Goal: Information Seeking & Learning: Learn about a topic

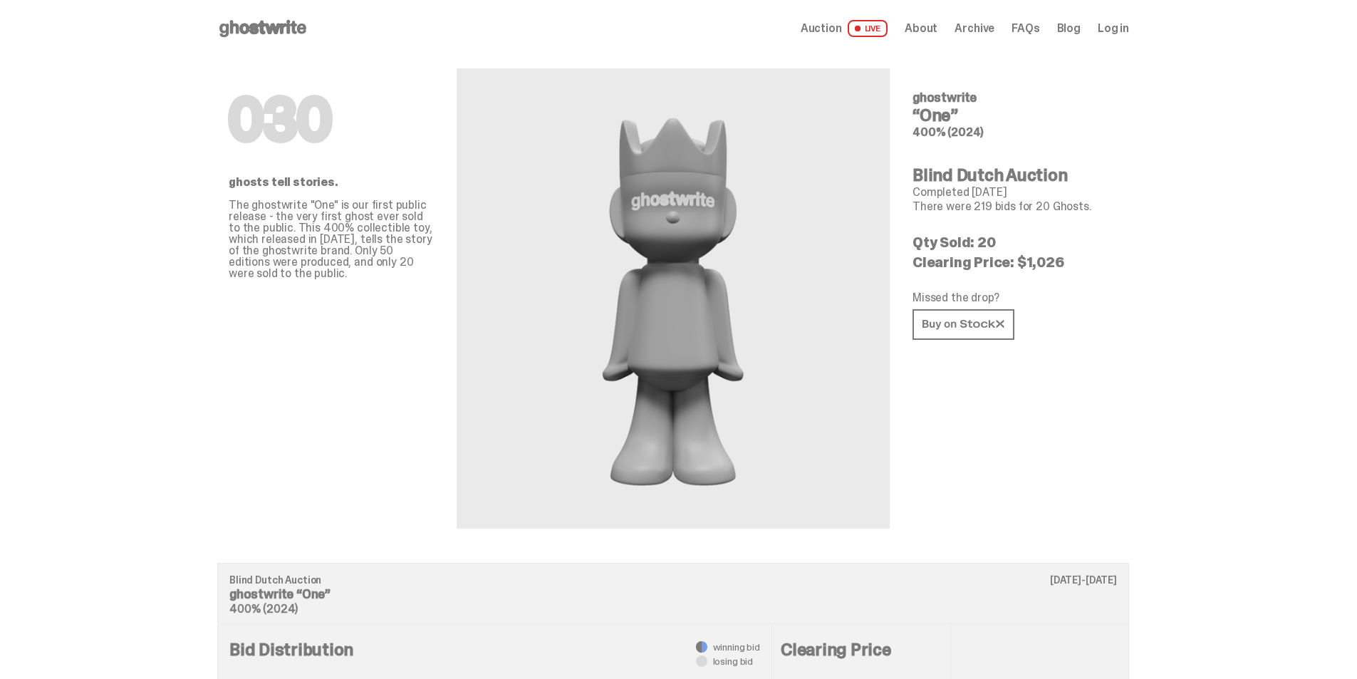
click at [924, 17] on div "Open main menu Home Auction LIVE About Archive FAQs Blog Log in" at bounding box center [673, 28] width 912 height 23
click at [928, 24] on span "About" at bounding box center [921, 28] width 33 height 11
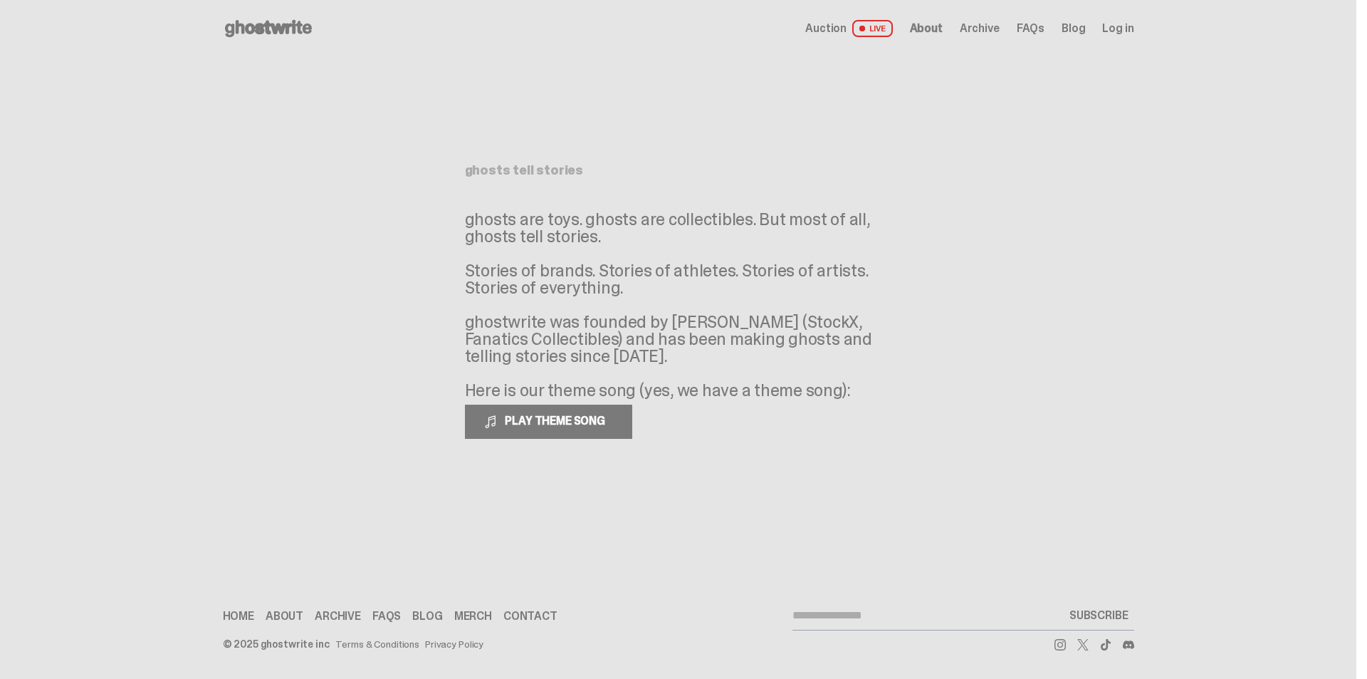
click at [846, 29] on span "Auction" at bounding box center [826, 28] width 41 height 11
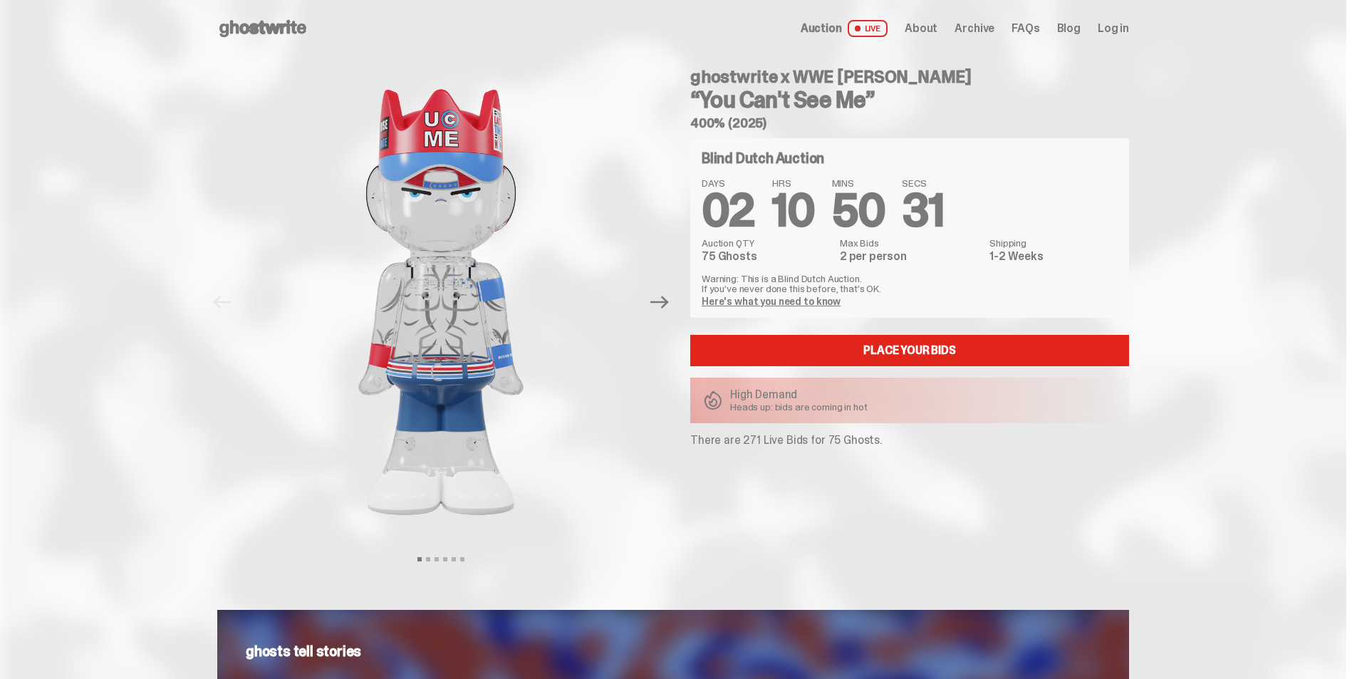
click at [942, 110] on h3 "“You Can't See Me”" at bounding box center [909, 99] width 439 height 23
click at [754, 302] on link "Here's what you need to know" at bounding box center [771, 301] width 139 height 13
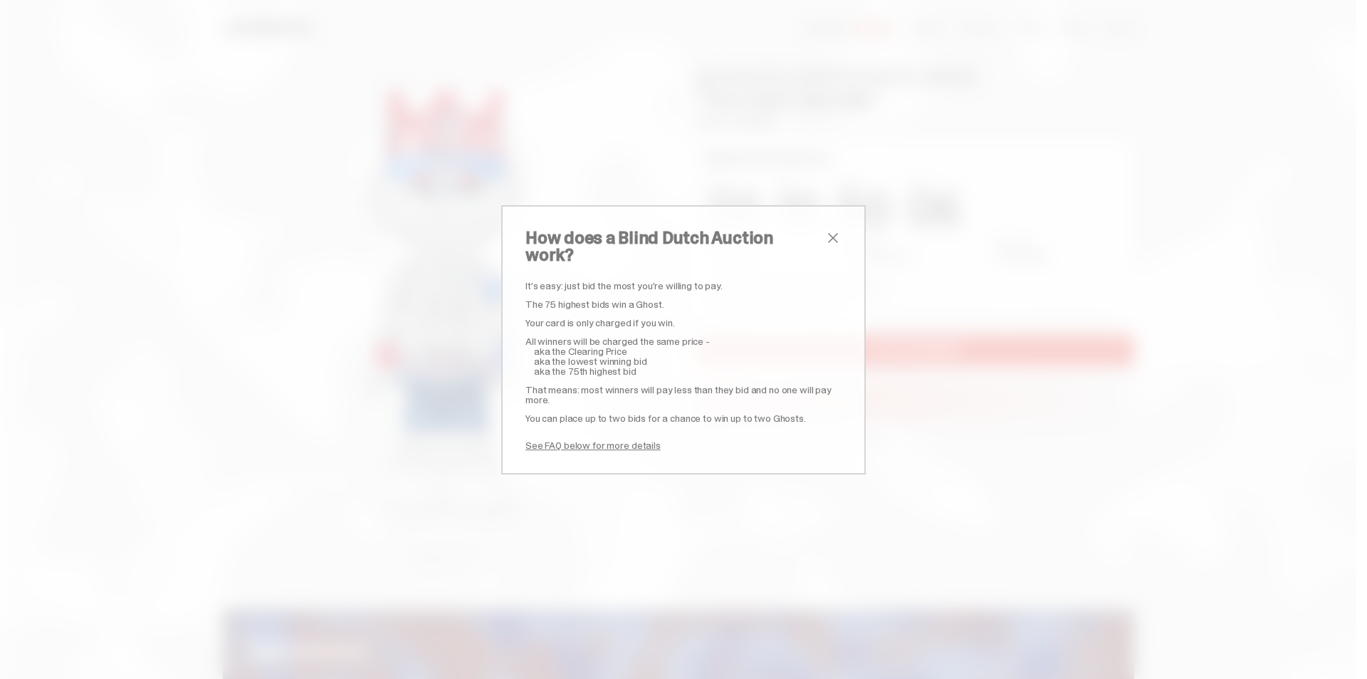
click at [795, 307] on div "It’s easy: just bid the most you’re willing to pay. The 75 highest bids win a G…" at bounding box center [684, 366] width 316 height 170
click at [812, 336] on p "All winners will be charged the same price -" at bounding box center [684, 341] width 316 height 10
drag, startPoint x: 814, startPoint y: 229, endPoint x: 816, endPoint y: 236, distance: 7.4
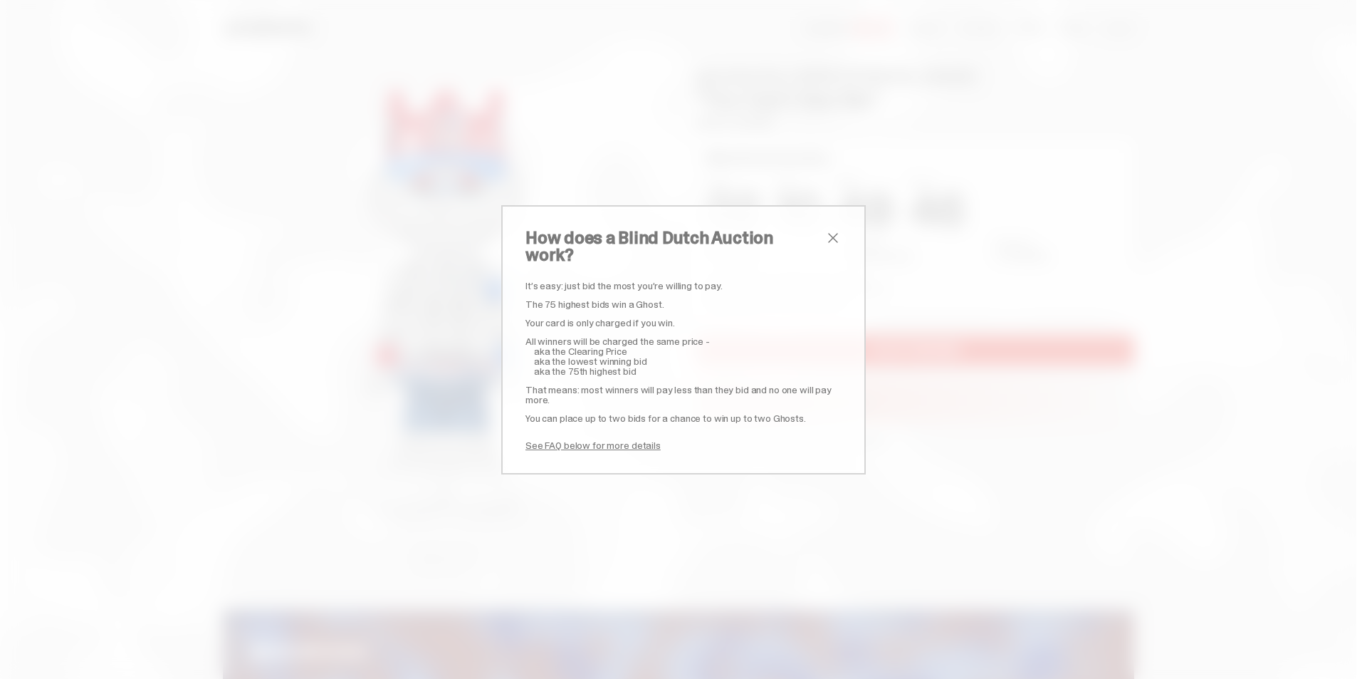
click at [816, 234] on div "How does a Blind Dutch Auction work? It’s easy: just bid the most you’re willin…" at bounding box center [683, 339] width 365 height 269
click at [828, 246] on span "close" at bounding box center [833, 237] width 17 height 17
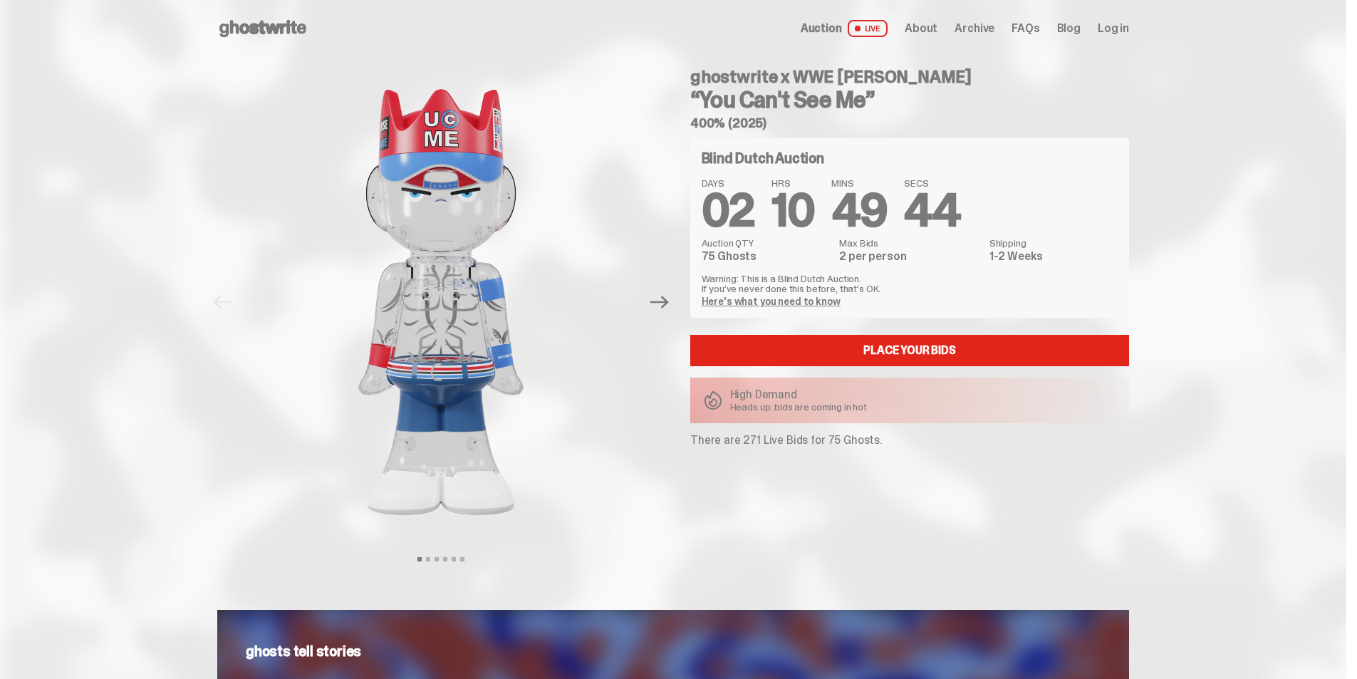
click at [663, 298] on icon "Next" at bounding box center [659, 302] width 19 height 19
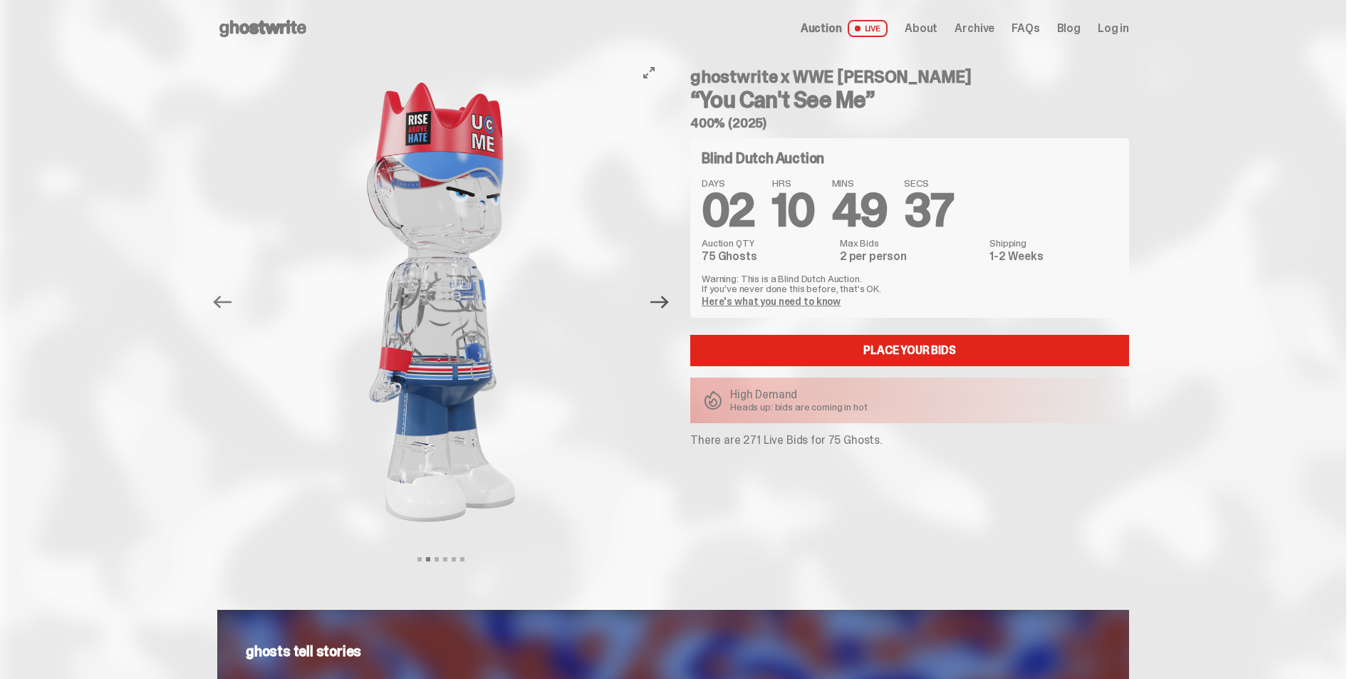
click at [663, 298] on icon "Next" at bounding box center [659, 302] width 19 height 19
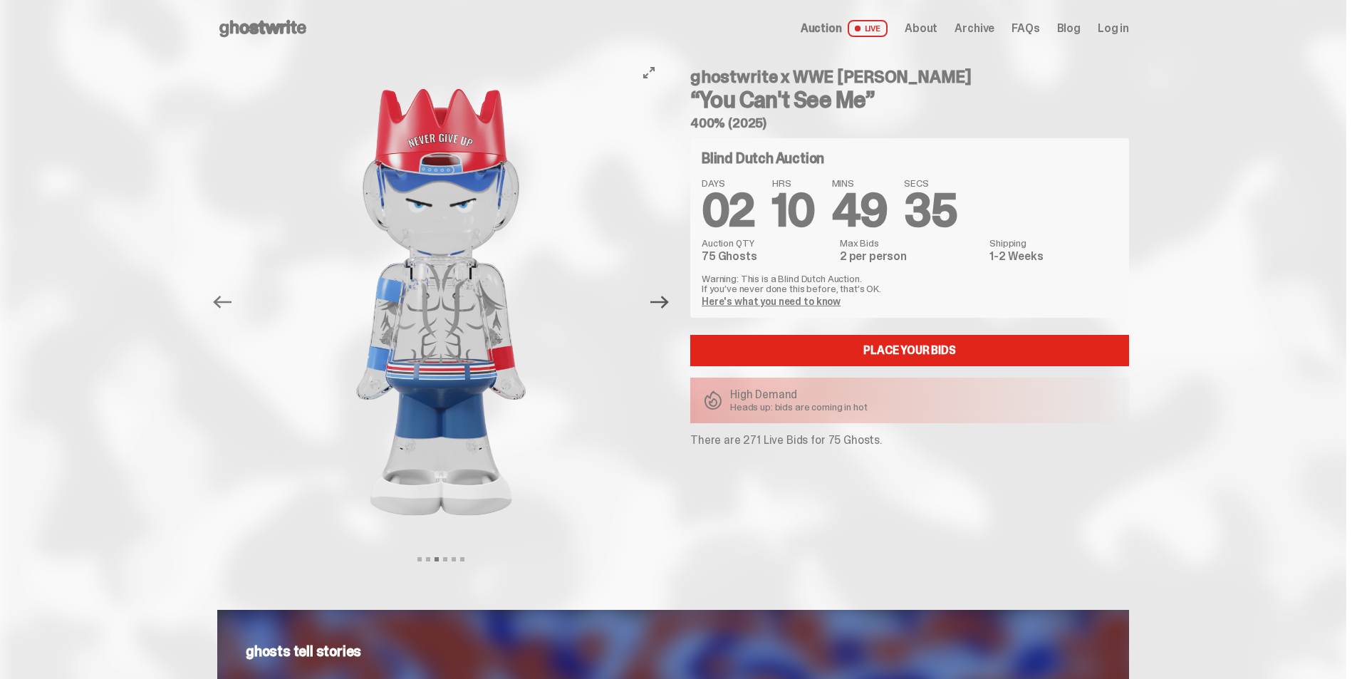
click at [663, 298] on icon "Next" at bounding box center [659, 302] width 19 height 19
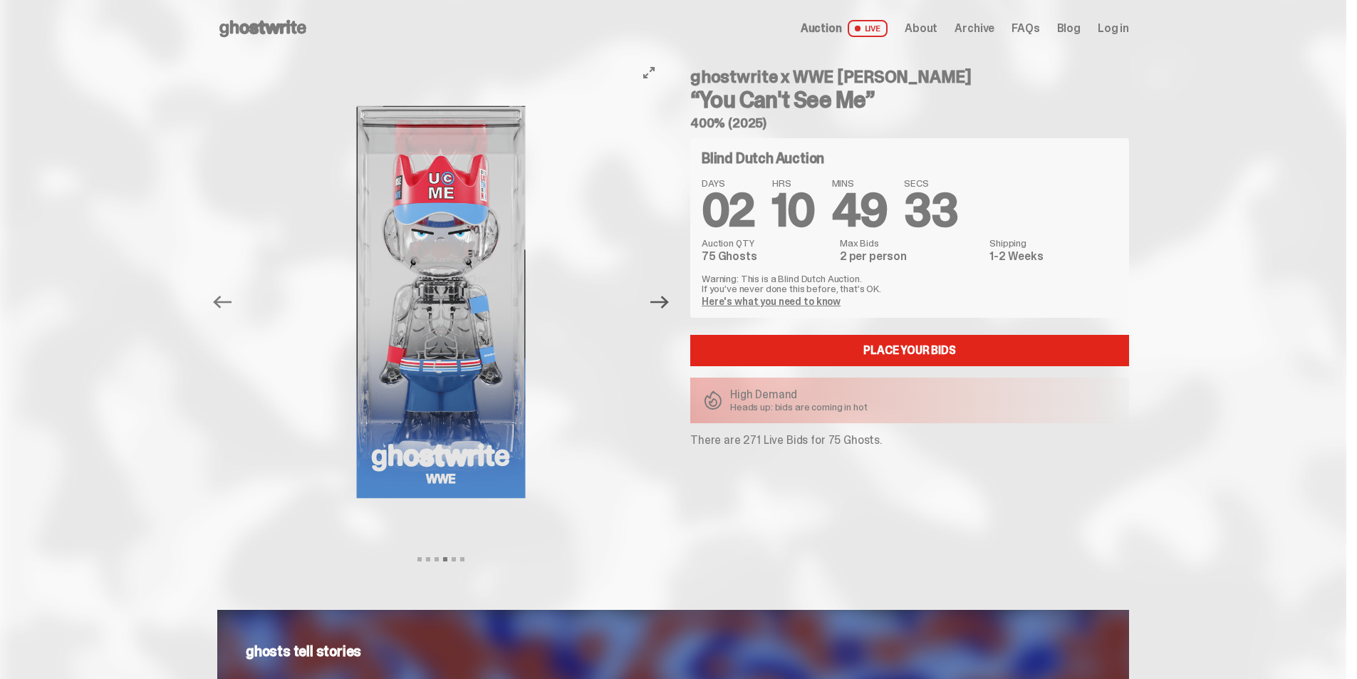
click at [663, 298] on icon "Next" at bounding box center [659, 302] width 19 height 19
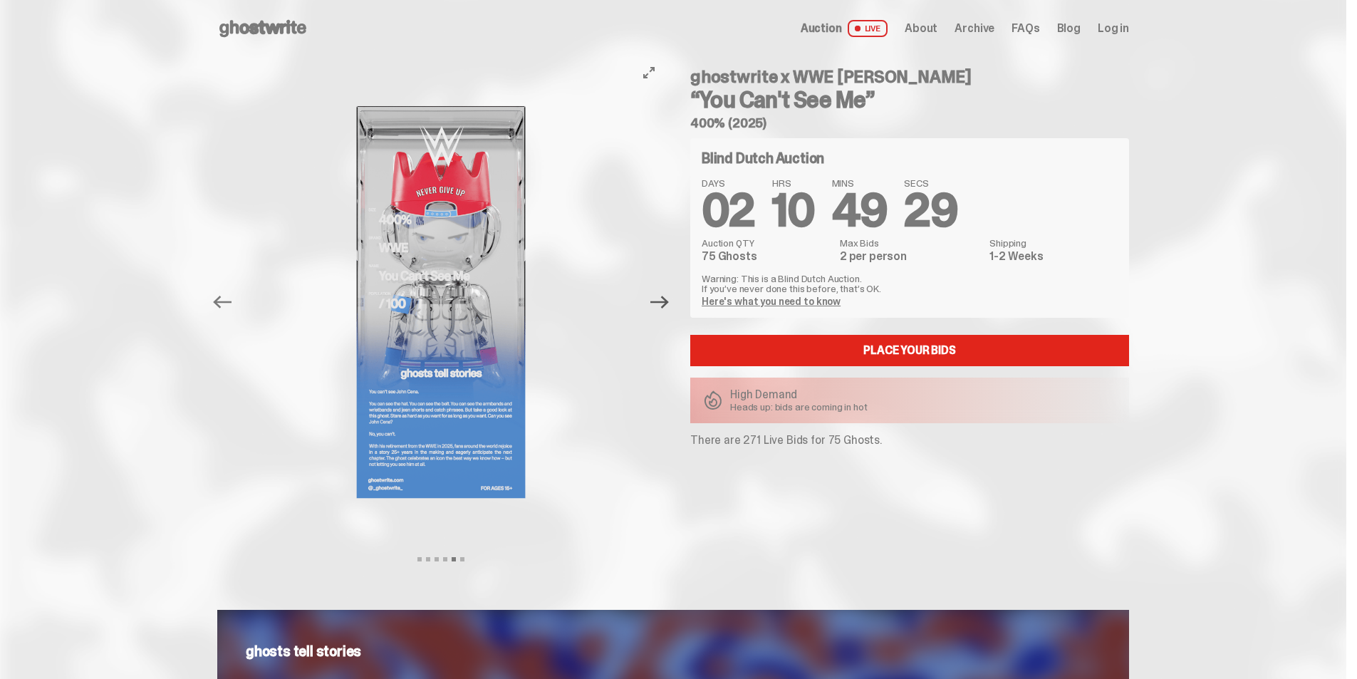
click at [663, 298] on icon "Next" at bounding box center [659, 302] width 19 height 19
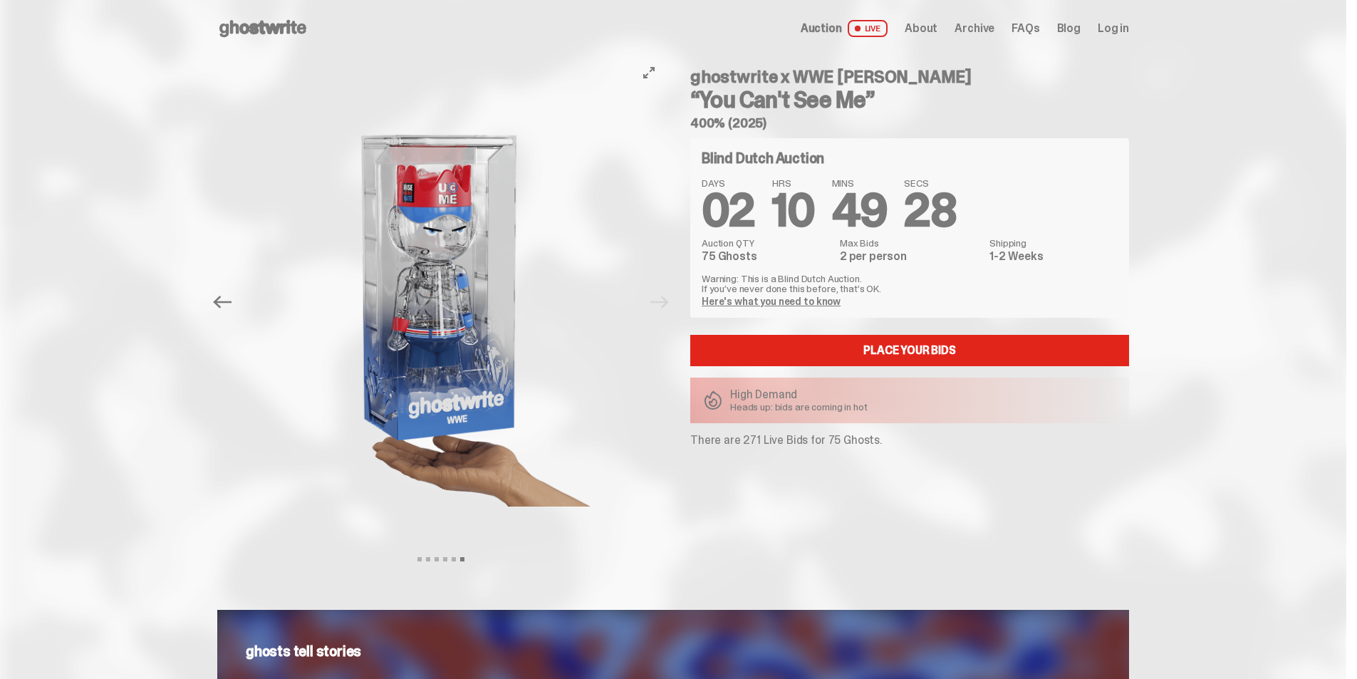
click at [663, 298] on div at bounding box center [440, 302] width 447 height 490
click at [1129, 528] on div "ghostwrite x WWE John Cena “You Can't See Me” 400% (2025) Blind Dutch Auction D…" at bounding box center [901, 302] width 456 height 490
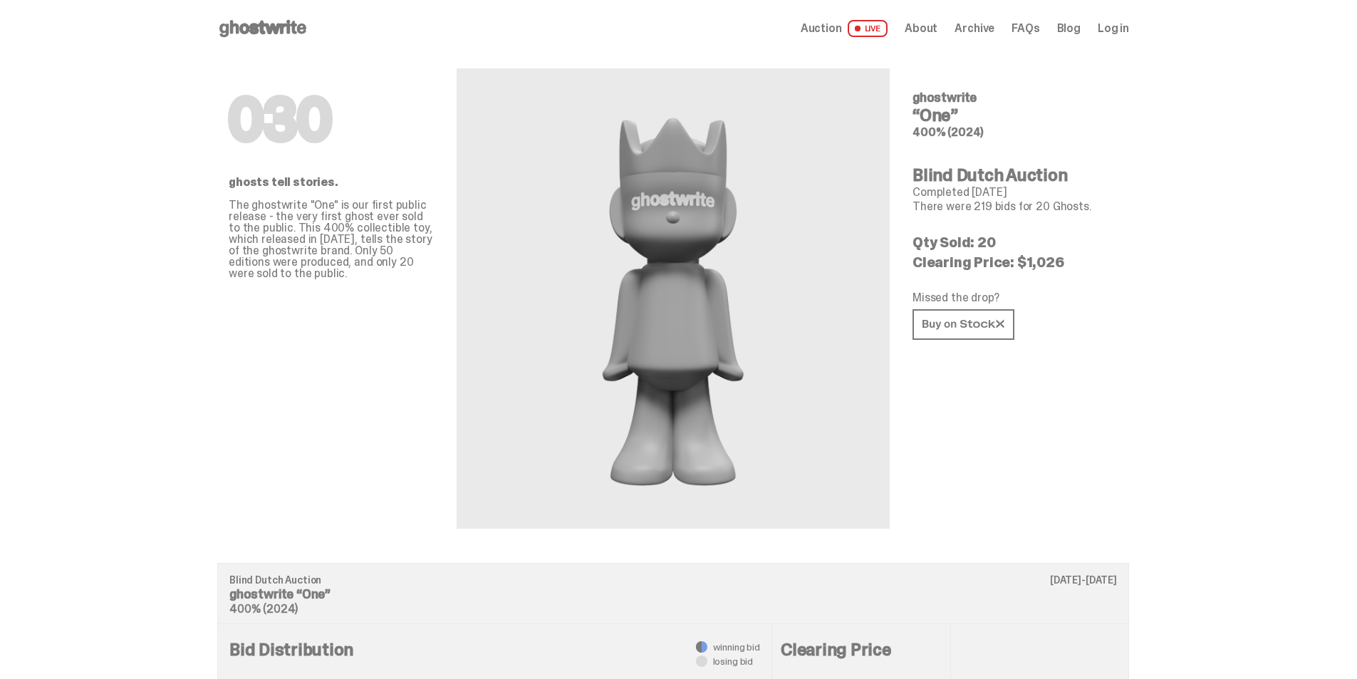
click at [878, 25] on span "LIVE" at bounding box center [868, 28] width 41 height 17
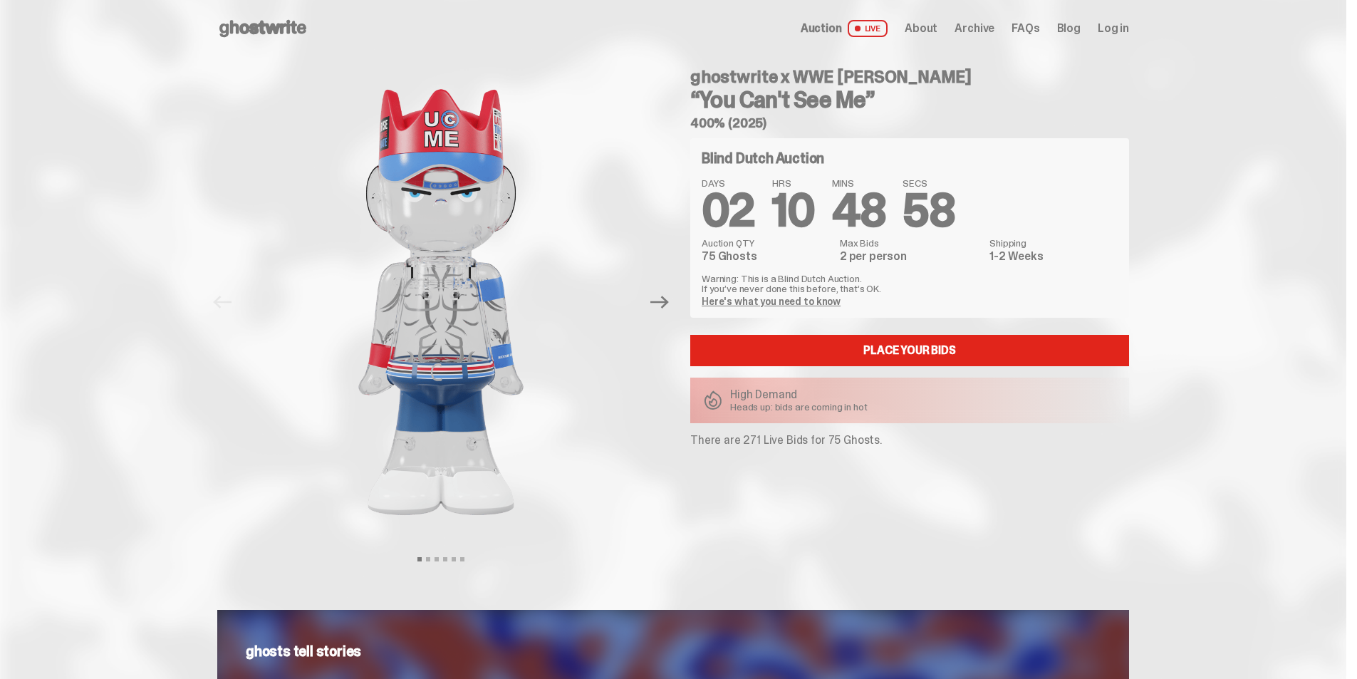
click at [981, 27] on span "Archive" at bounding box center [974, 28] width 40 height 11
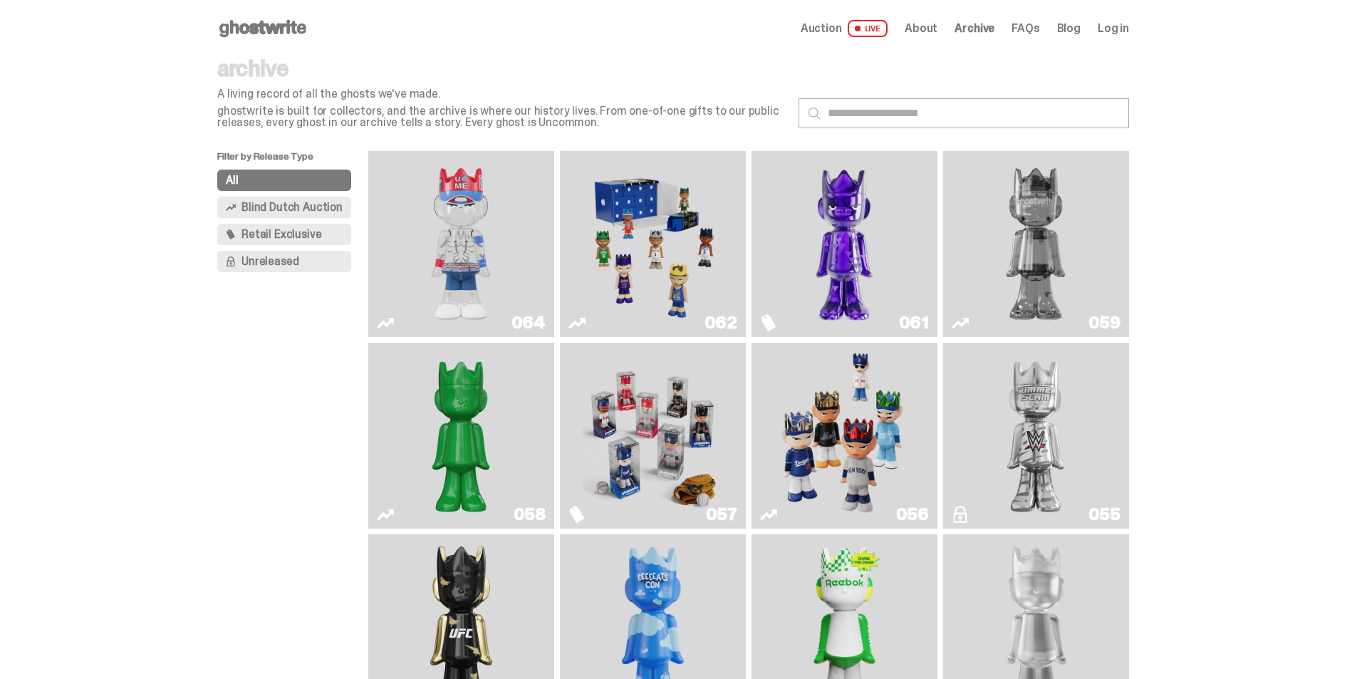
click at [273, 177] on button "All" at bounding box center [284, 180] width 134 height 21
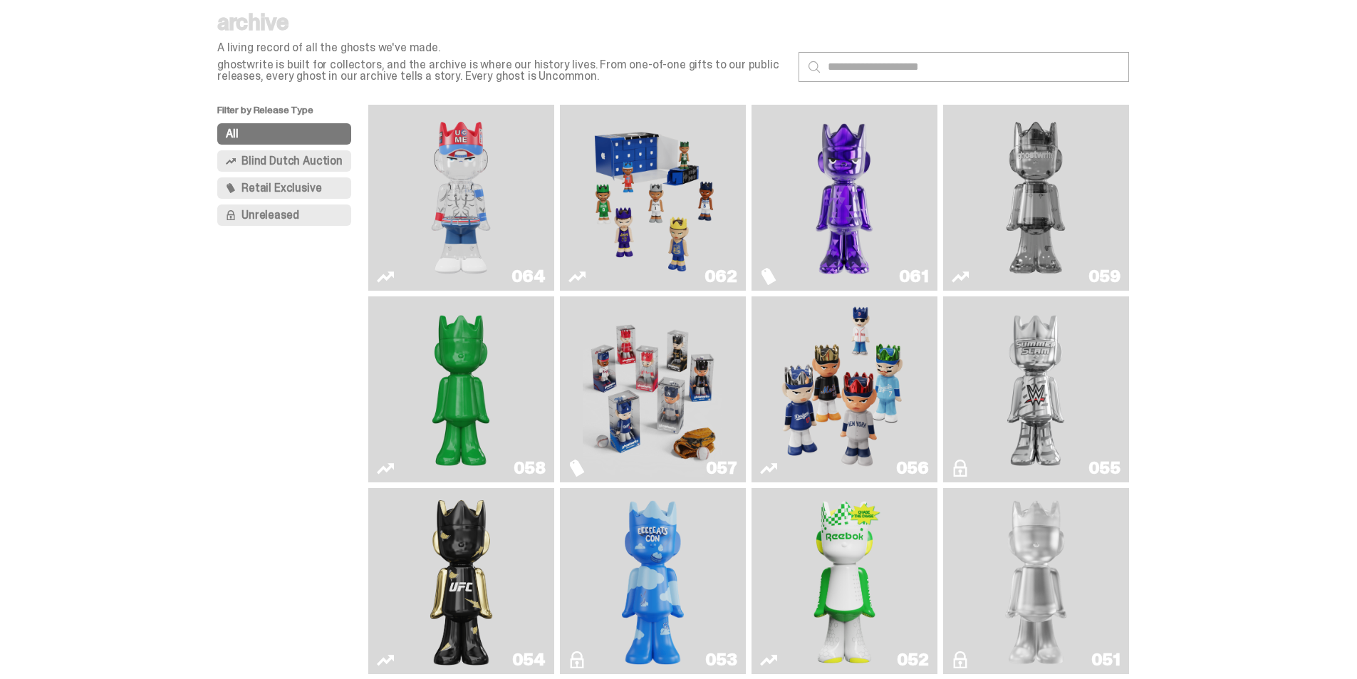
scroll to position [71, 0]
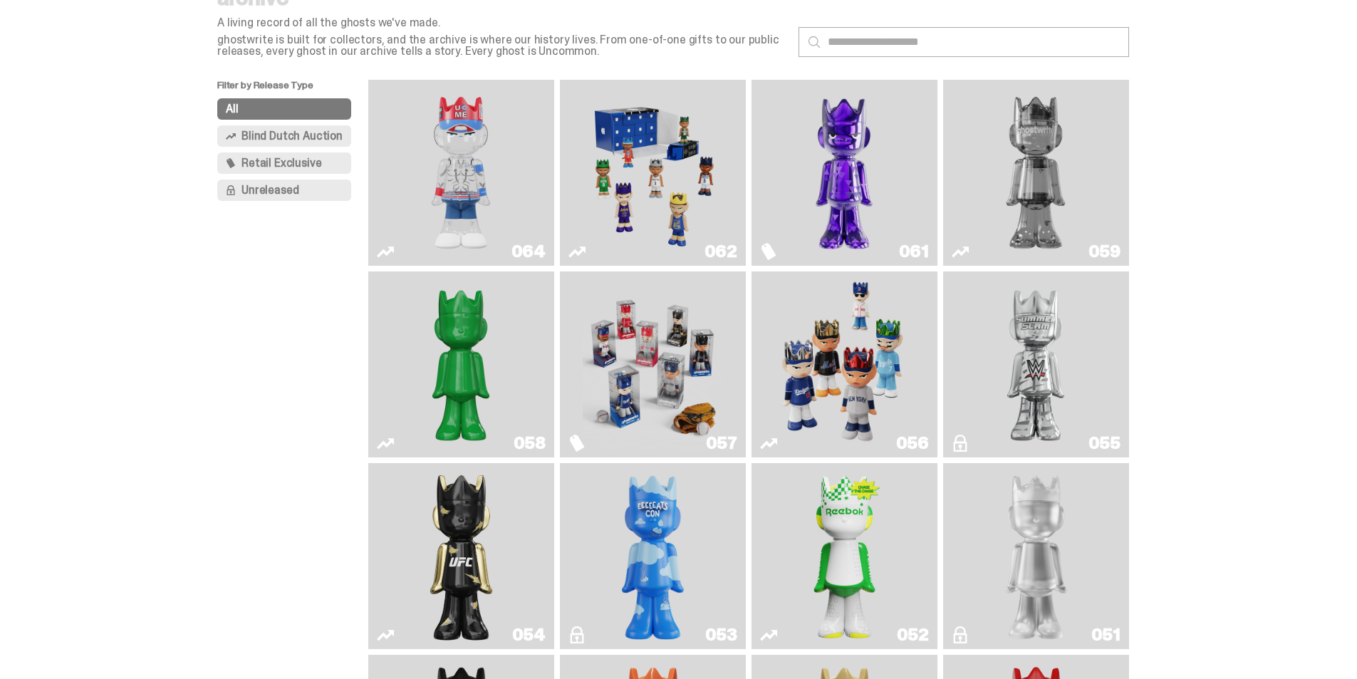
click at [1049, 376] on img "I Was There SummerSlam" at bounding box center [1036, 364] width 140 height 174
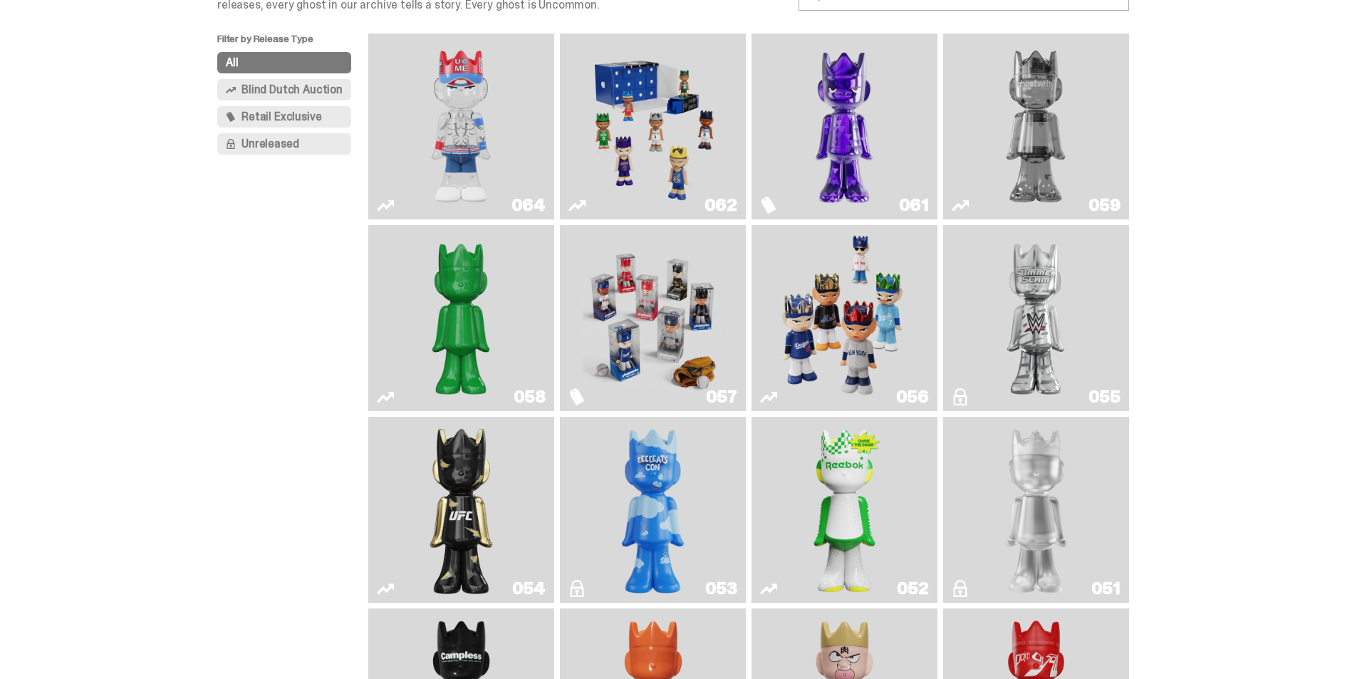
scroll to position [142, 0]
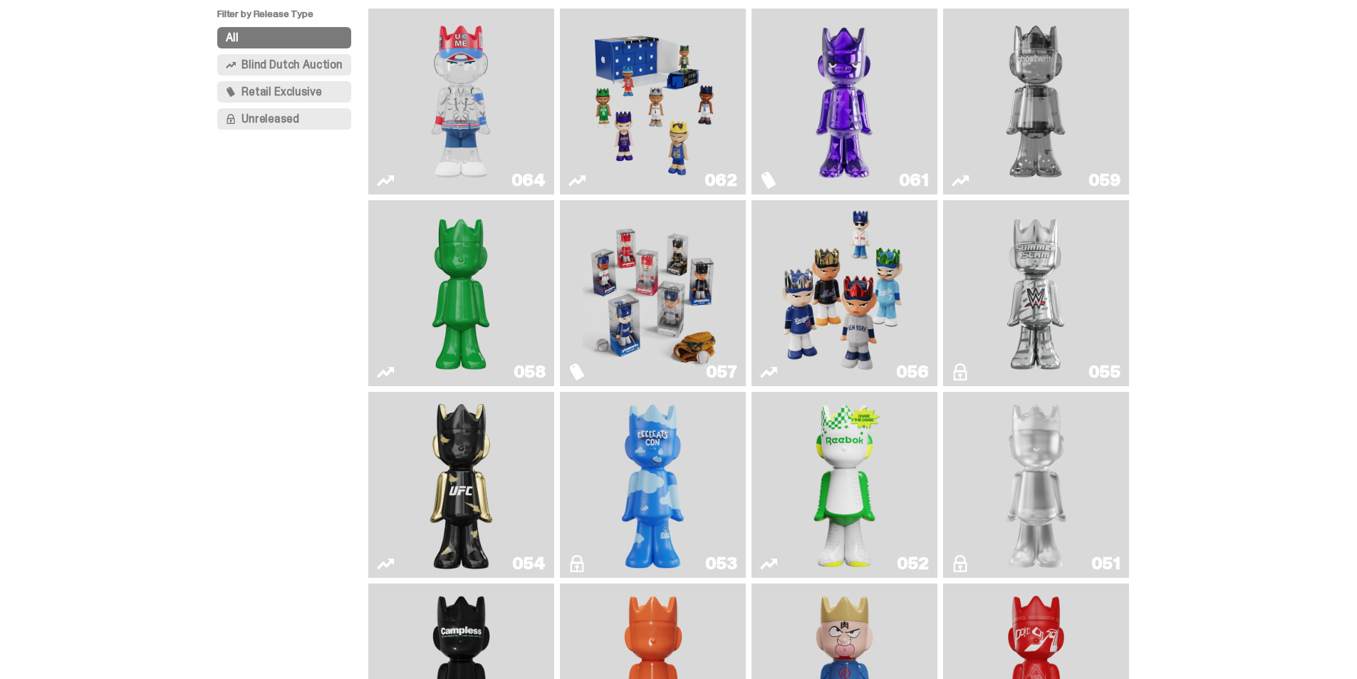
click at [450, 504] on img "Ruby" at bounding box center [461, 484] width 75 height 174
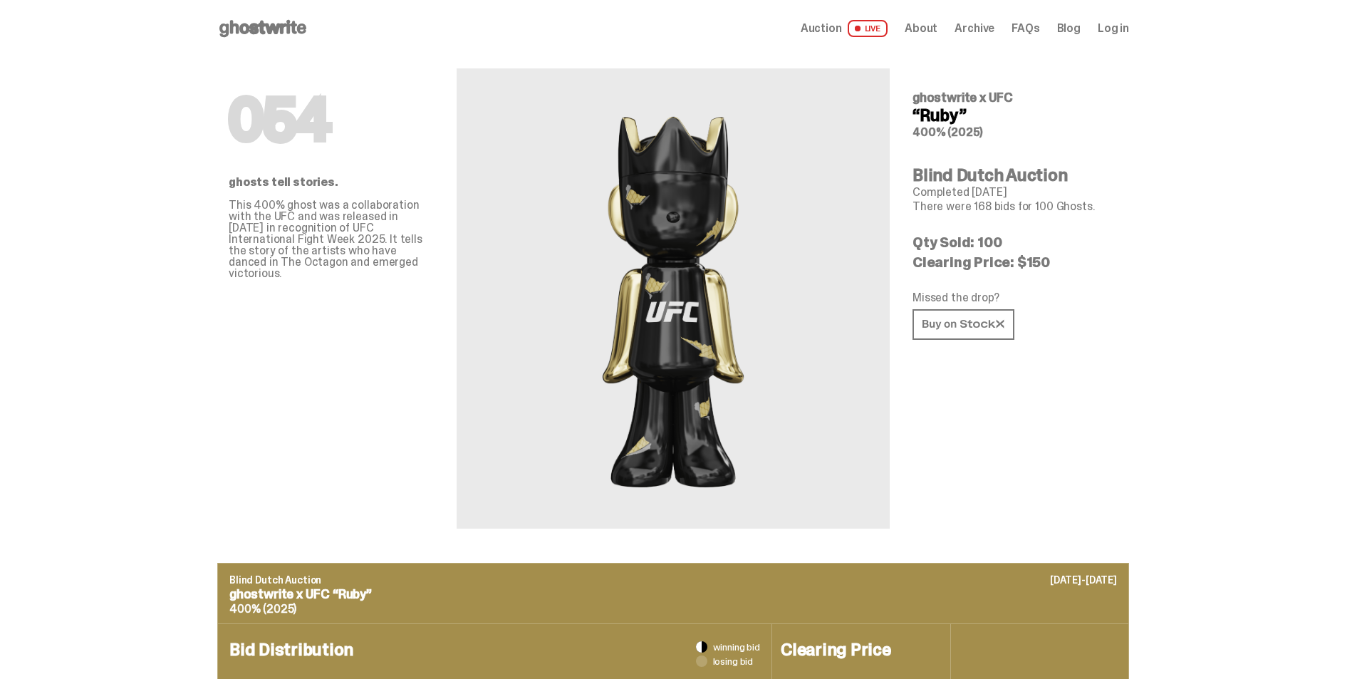
click at [1123, 303] on div "054 ghosts tell stories. This 400% ghost was a collaboration with the UFC and w…" at bounding box center [673, 310] width 912 height 506
click at [999, 321] on icon at bounding box center [963, 324] width 82 height 11
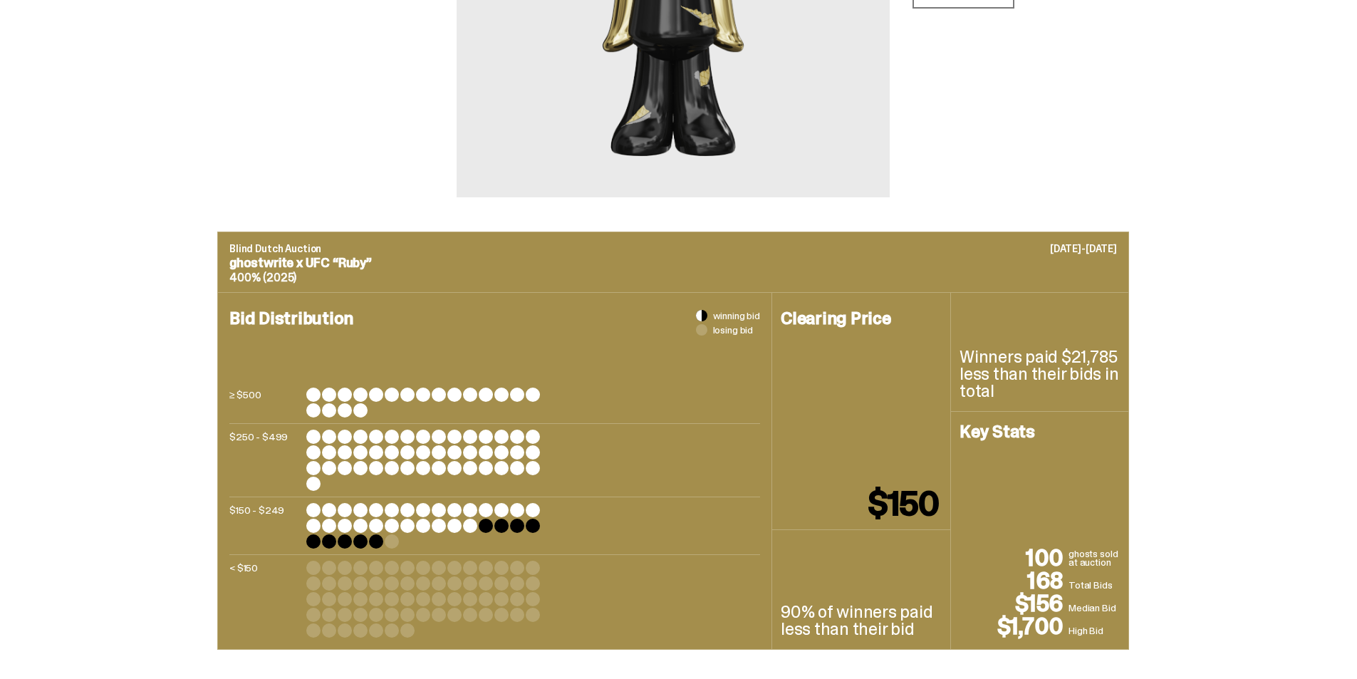
scroll to position [356, 0]
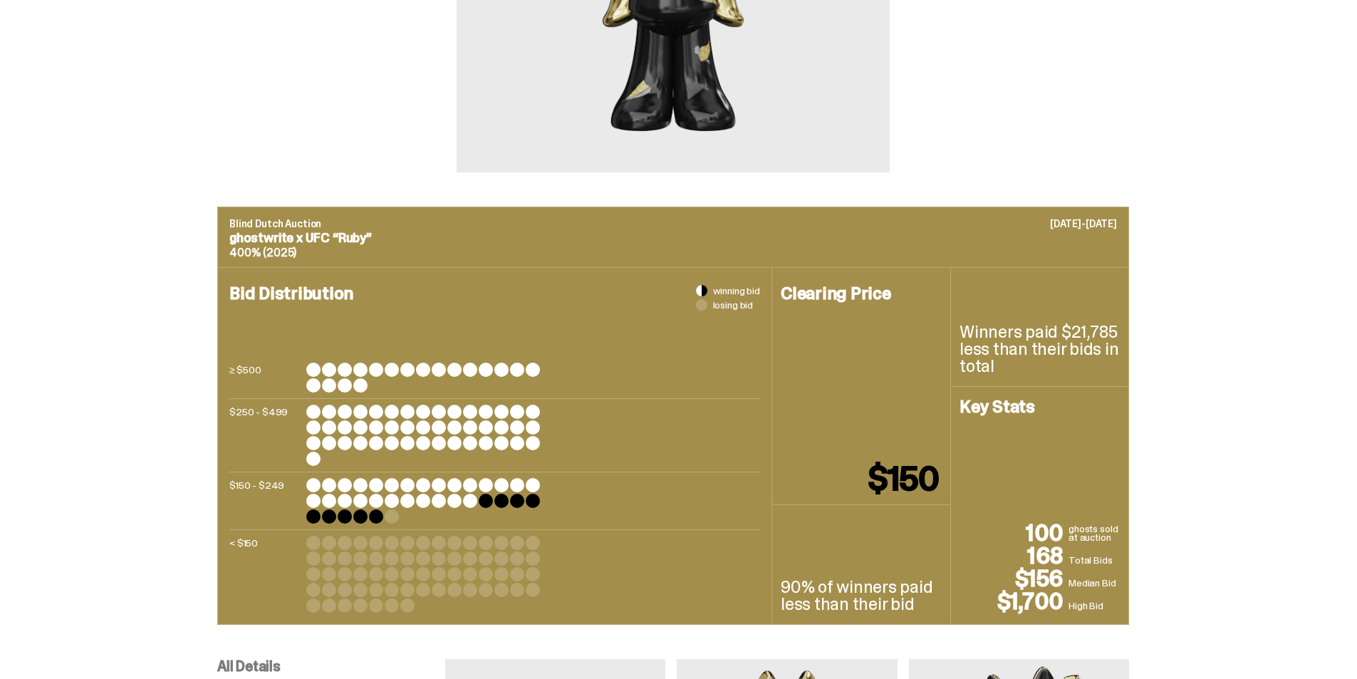
click at [1219, 480] on div "Blind Dutch Auction [DATE]-[DATE] ghostwrite x UFC “Ruby” 400% (2025) Bid Distr…" at bounding box center [673, 416] width 1346 height 418
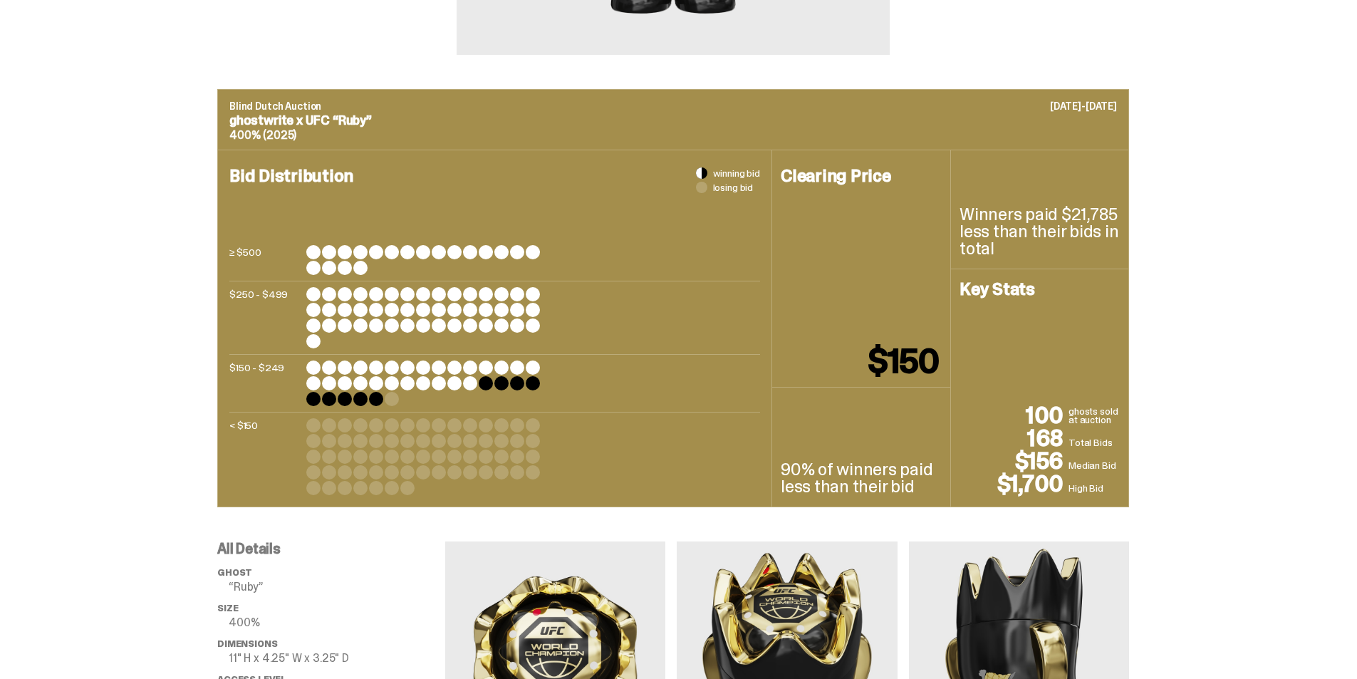
scroll to position [499, 0]
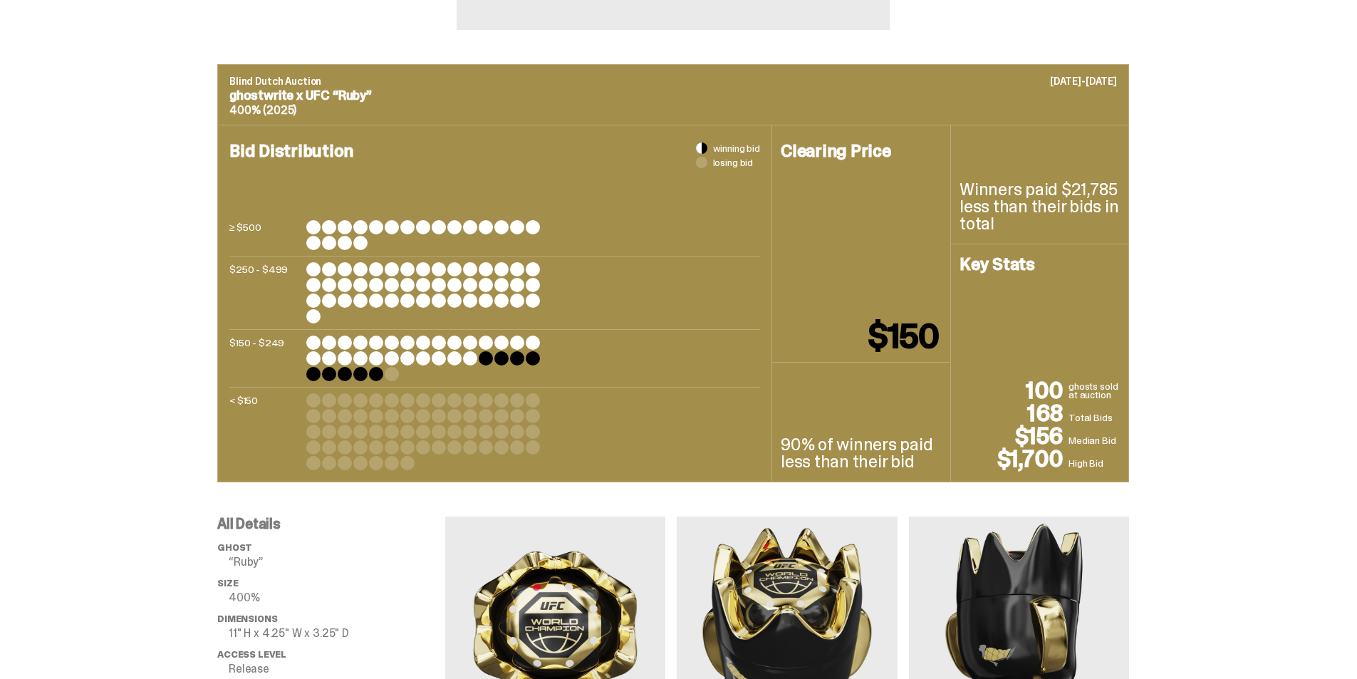
click at [1189, 474] on div "Blind Dutch Auction [DATE]-[DATE] ghostwrite x UFC “Ruby” 400% (2025) Bid Distr…" at bounding box center [673, 273] width 1346 height 418
click at [1184, 466] on div "Blind Dutch Auction [DATE]-[DATE] ghostwrite x UFC “Ruby” 400% (2025) Bid Distr…" at bounding box center [673, 273] width 1346 height 418
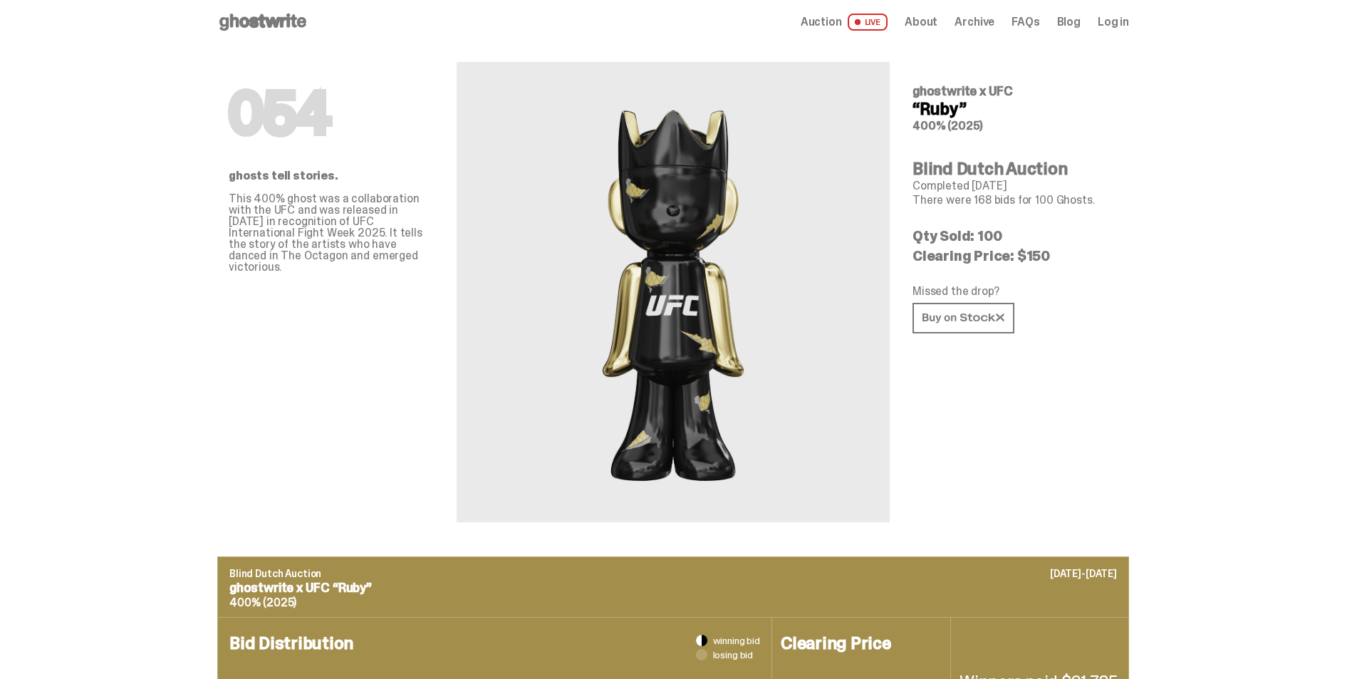
scroll to position [0, 0]
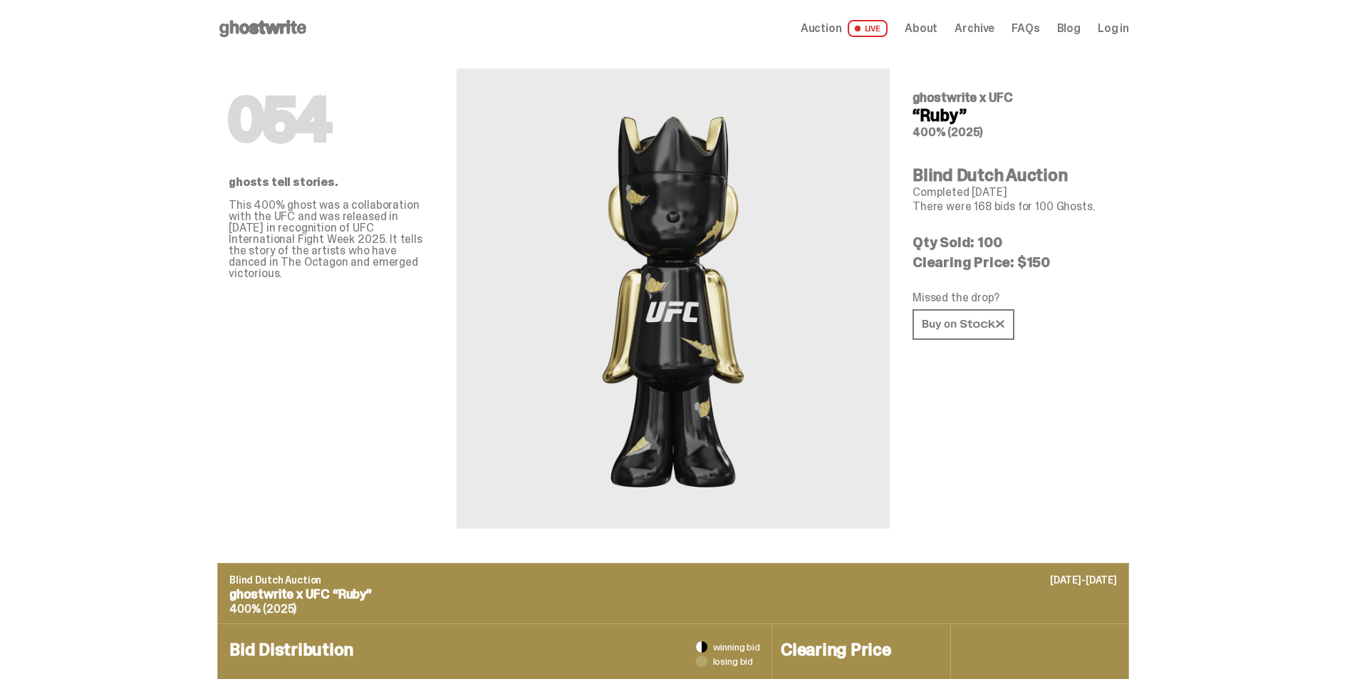
drag, startPoint x: 977, startPoint y: 120, endPoint x: 918, endPoint y: 95, distance: 64.2
click at [918, 95] on div "ghostwrite x UFC “Ruby” 400% (2025)" at bounding box center [1014, 114] width 205 height 47
copy div "ghostwrite x UFC “Ruby”"
click at [243, 452] on div "054 ghosts tell stories. This 400% ghost was a collaboration with the UFC and w…" at bounding box center [331, 292] width 205 height 471
